Goal: Book appointment/travel/reservation

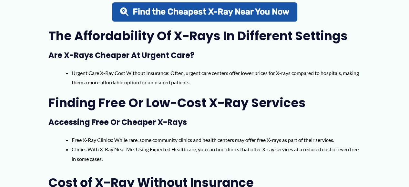
scroll to position [451, 0]
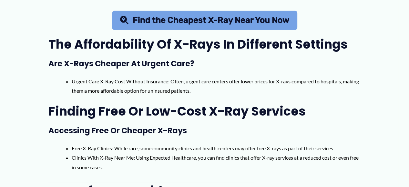
click at [217, 16] on span "Find the Cheapest X-Ray Near You Now" at bounding box center [211, 20] width 156 height 8
click at [263, 22] on span "Find the Cheapest X-Ray Near You Now" at bounding box center [211, 20] width 156 height 8
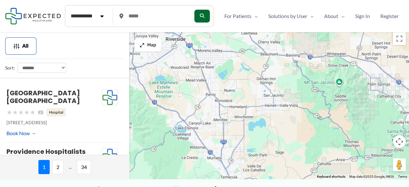
scroll to position [164, 0]
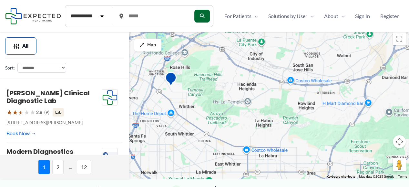
drag, startPoint x: 401, startPoint y: 121, endPoint x: 190, endPoint y: 42, distance: 225.5
click at [184, 36] on div at bounding box center [204, 104] width 409 height 150
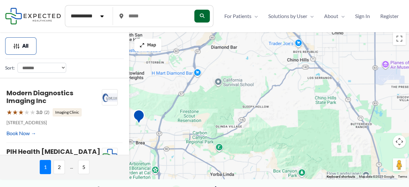
drag, startPoint x: 383, startPoint y: 96, endPoint x: 212, endPoint y: 66, distance: 173.2
click at [212, 66] on div at bounding box center [204, 104] width 409 height 150
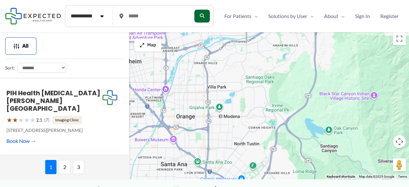
drag, startPoint x: 253, startPoint y: 152, endPoint x: 255, endPoint y: -15, distance: 166.2
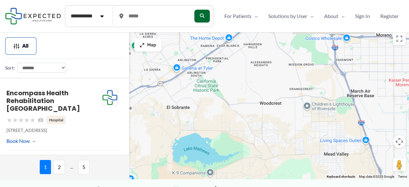
drag, startPoint x: 403, startPoint y: 80, endPoint x: 15, endPoint y: 173, distance: 399.6
click at [14, 175] on div "**********" at bounding box center [204, 104] width 409 height 150
